Goal: Information Seeking & Learning: Compare options

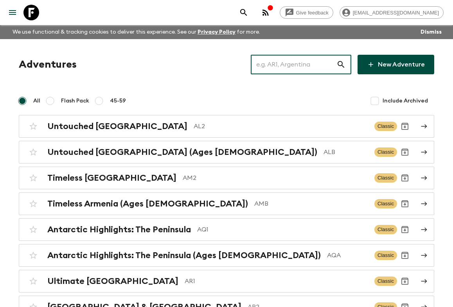
click at [280, 62] on input "text" at bounding box center [294, 65] width 86 height 22
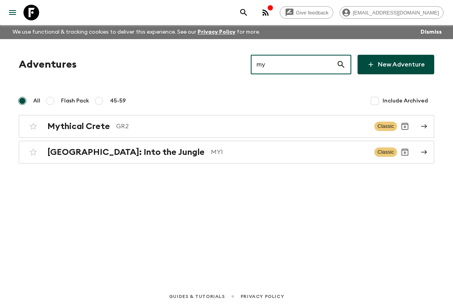
type input "m"
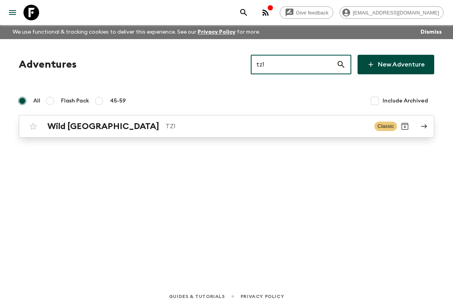
type input "tz1"
click at [197, 127] on p "TZ1" at bounding box center [266, 126] width 203 height 9
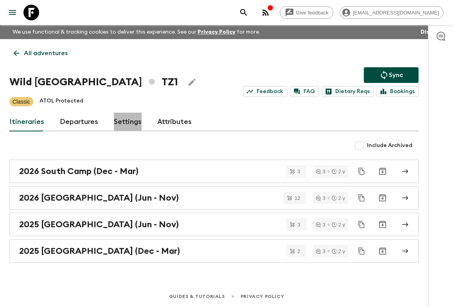
click at [120, 124] on link "Settings" at bounding box center [128, 122] width 28 height 19
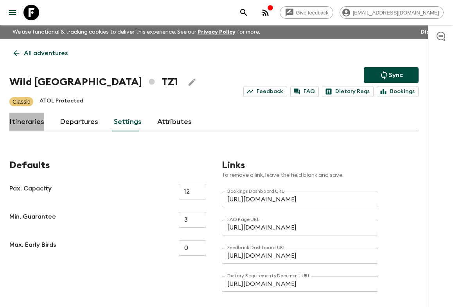
click at [36, 124] on link "Itineraries" at bounding box center [26, 122] width 35 height 19
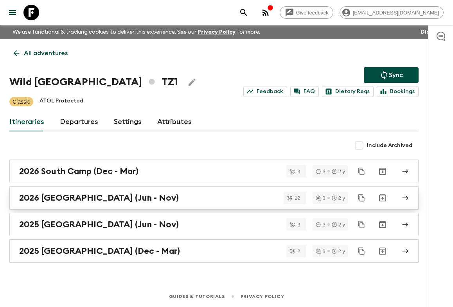
click at [124, 191] on link "2026 [GEOGRAPHIC_DATA] (Jun - Nov)" at bounding box center [213, 197] width 409 height 23
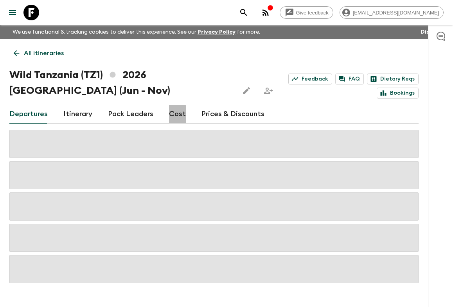
click at [173, 115] on link "Cost" at bounding box center [177, 114] width 17 height 19
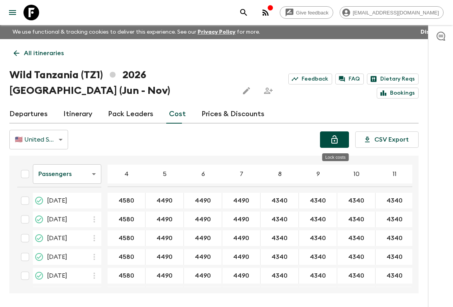
click at [336, 138] on icon "Lock costs" at bounding box center [334, 139] width 6 height 8
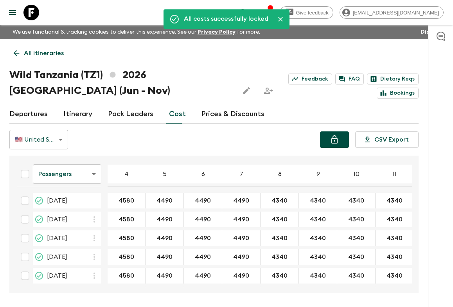
click at [16, 60] on link "All itineraries" at bounding box center [38, 53] width 59 height 16
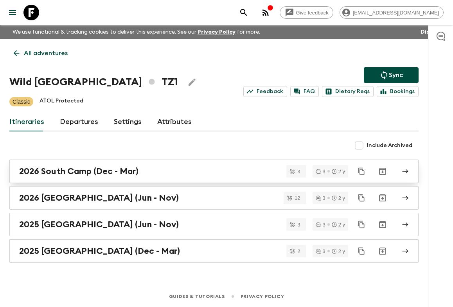
click at [61, 176] on h2 "2026 South Camp (Dec - Mar)" at bounding box center [78, 171] width 119 height 10
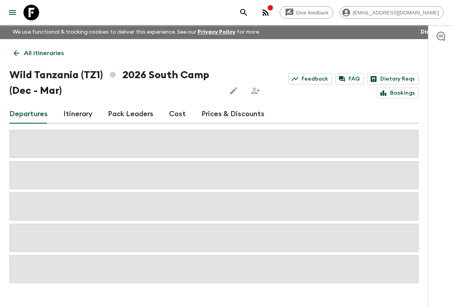
click at [174, 113] on link "Cost" at bounding box center [177, 114] width 17 height 19
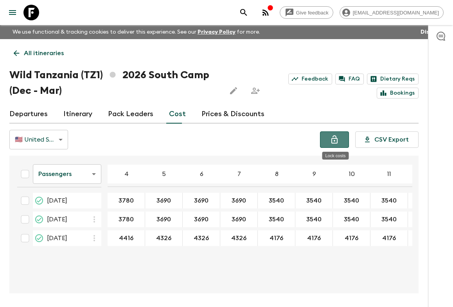
click at [331, 138] on icon "Lock costs" at bounding box center [334, 139] width 9 height 9
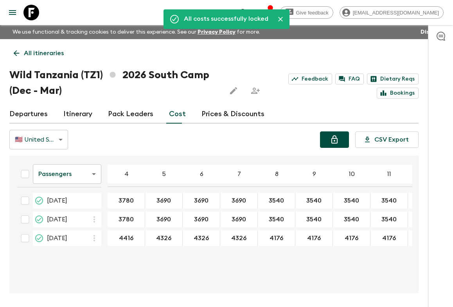
click at [20, 51] on icon at bounding box center [16, 53] width 9 height 9
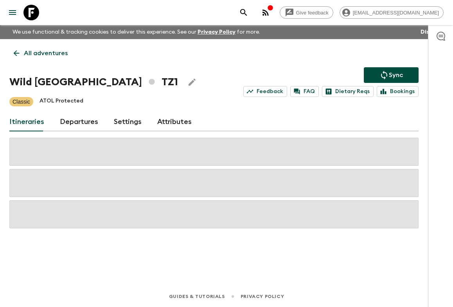
click at [20, 51] on icon at bounding box center [16, 53] width 9 height 9
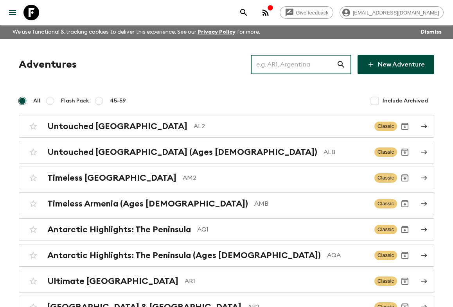
click at [291, 59] on input "text" at bounding box center [294, 65] width 86 height 22
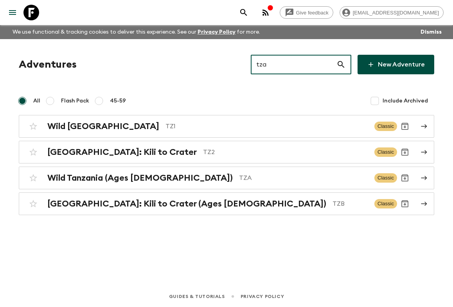
type input "tza"
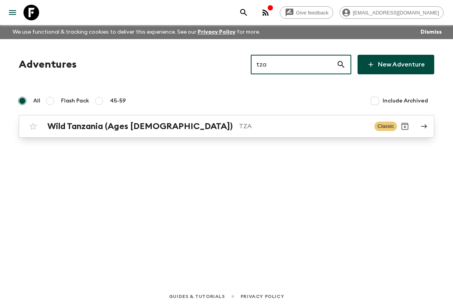
click at [158, 128] on div "Wild Tanzania (Ages [DEMOGRAPHIC_DATA]) TZA" at bounding box center [207, 126] width 321 height 10
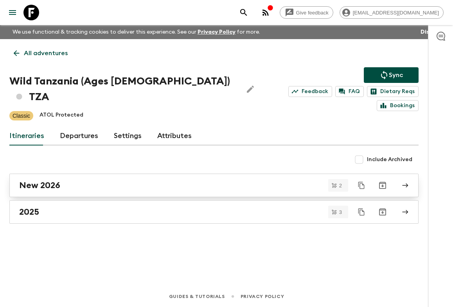
click at [73, 180] on div "New 2026" at bounding box center [206, 185] width 375 height 10
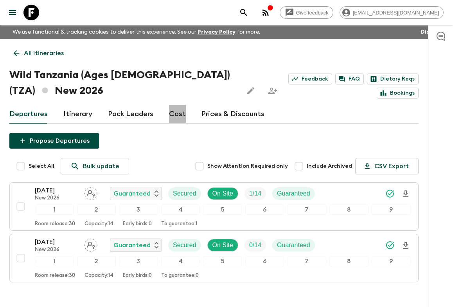
click at [178, 112] on link "Cost" at bounding box center [177, 114] width 17 height 19
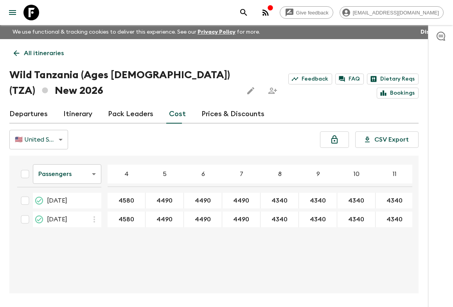
click at [18, 52] on icon at bounding box center [16, 53] width 9 height 9
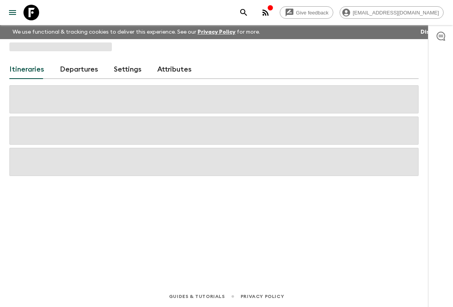
click at [18, 52] on div "Itineraries Departures Settings Attributes" at bounding box center [214, 151] width 428 height 225
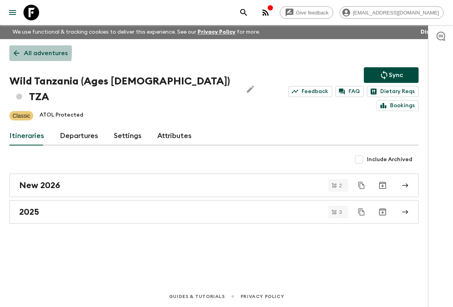
click at [18, 52] on icon at bounding box center [16, 53] width 9 height 9
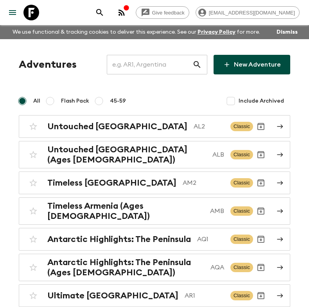
click at [2, 7] on div "Give feedback [EMAIL_ADDRESS][DOMAIN_NAME]" at bounding box center [154, 12] width 309 height 25
